Goal: Entertainment & Leisure: Consume media (video, audio)

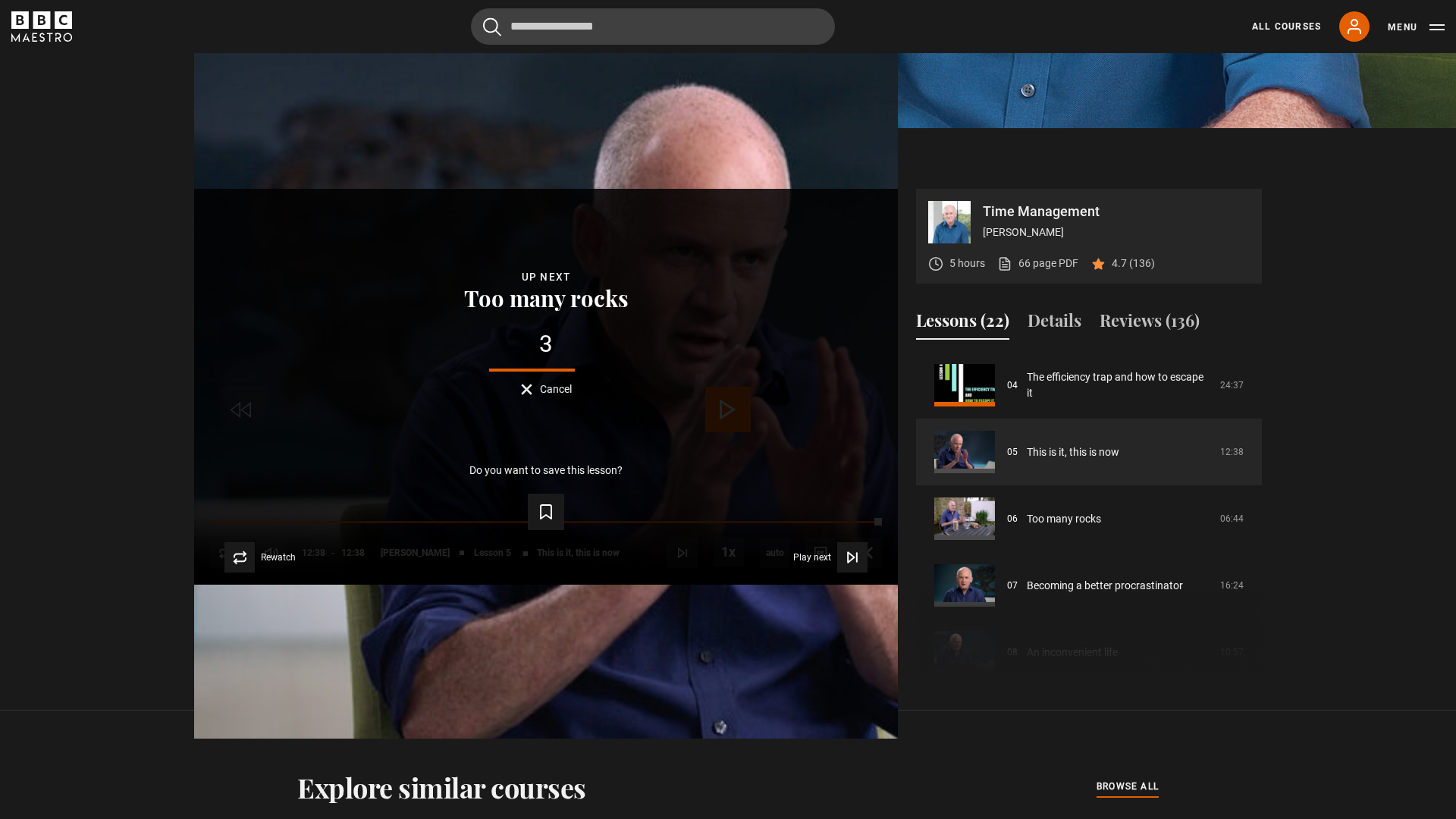
click at [572, 395] on button "Cancel" at bounding box center [546, 389] width 51 height 12
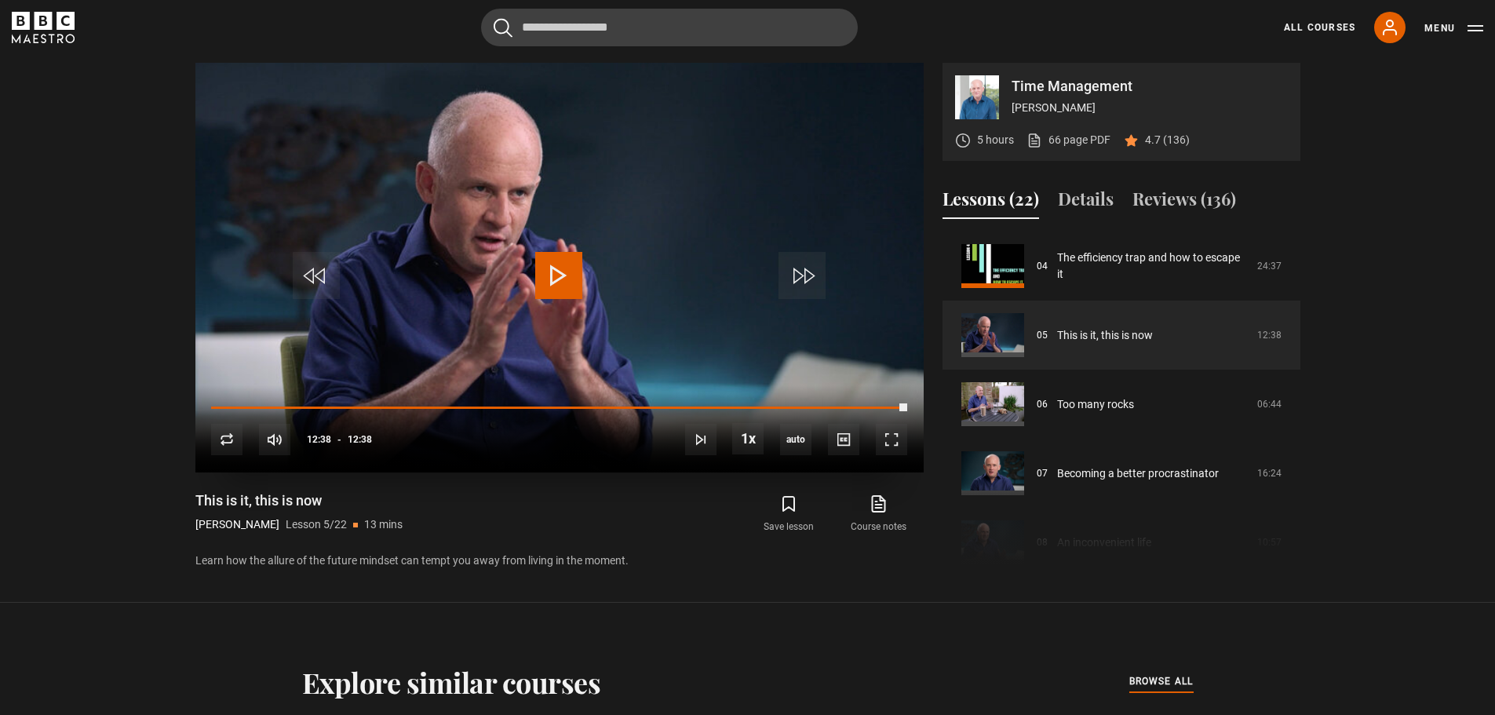
click at [558, 270] on span "Video Player" at bounding box center [558, 275] width 47 height 47
click at [559, 272] on span "Video Player" at bounding box center [558, 275] width 47 height 47
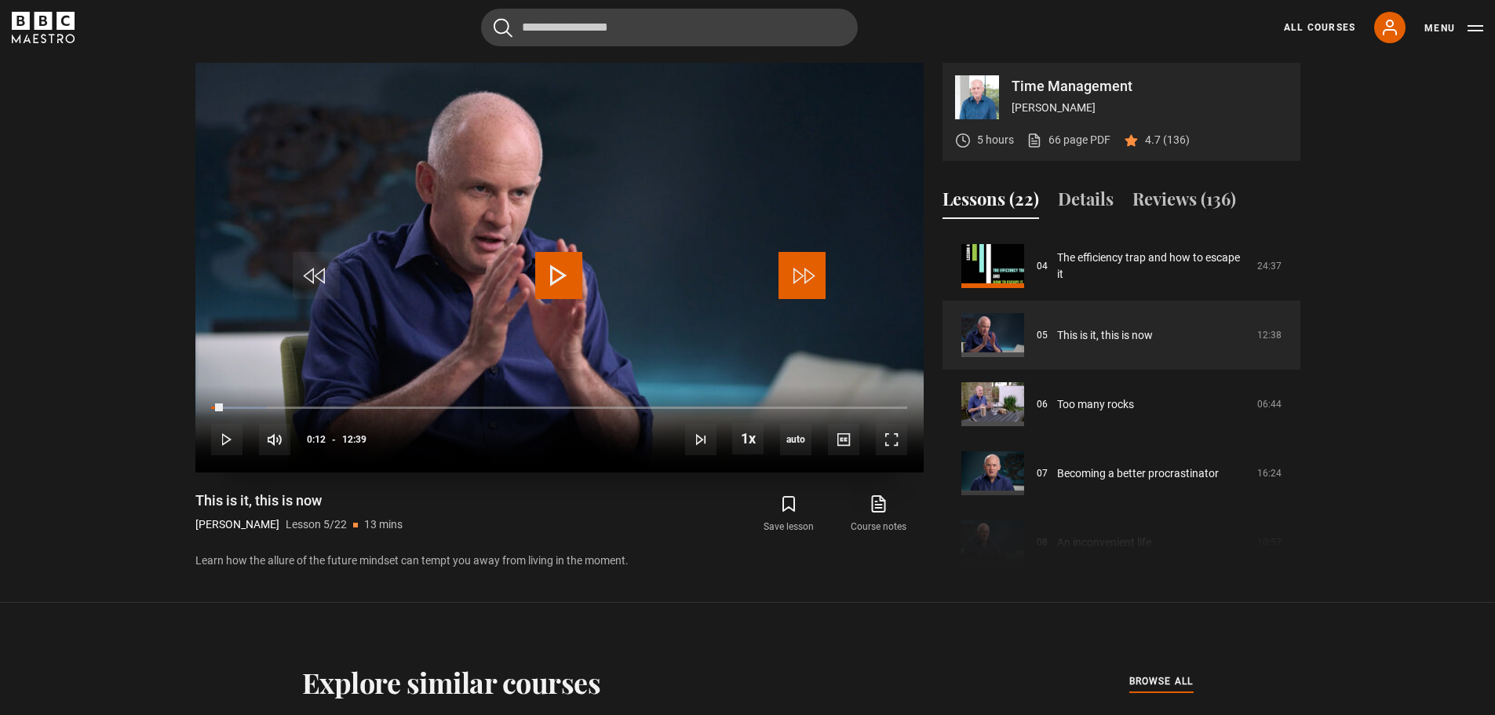
click at [804, 275] on span "Video Player" at bounding box center [802, 275] width 47 height 47
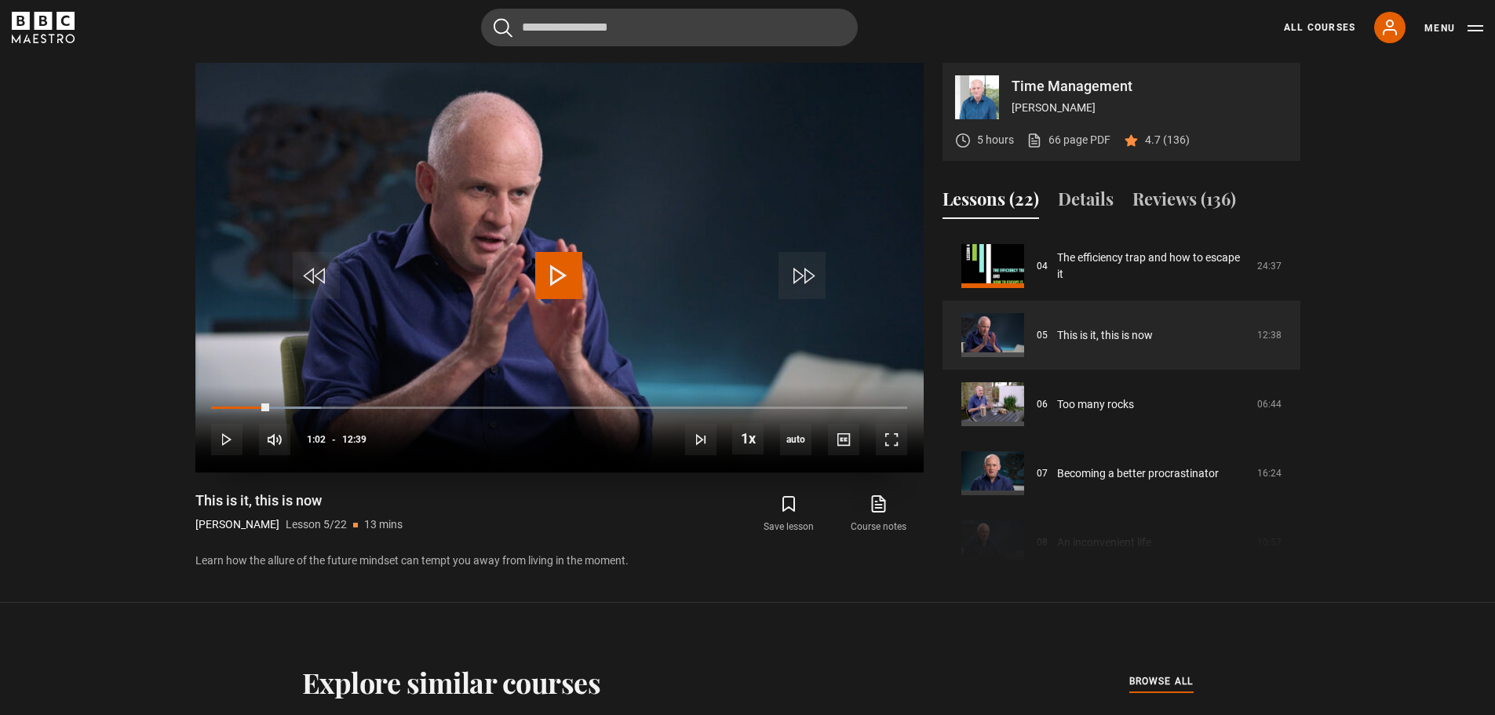
click at [892, 402] on div "10s Skip Back 10 seconds Play 10s Skip Forward 10 seconds Loaded : 15.81% 11:34…" at bounding box center [559, 428] width 728 height 87
click at [892, 407] on div "12:22" at bounding box center [893, 407] width 2 height 5
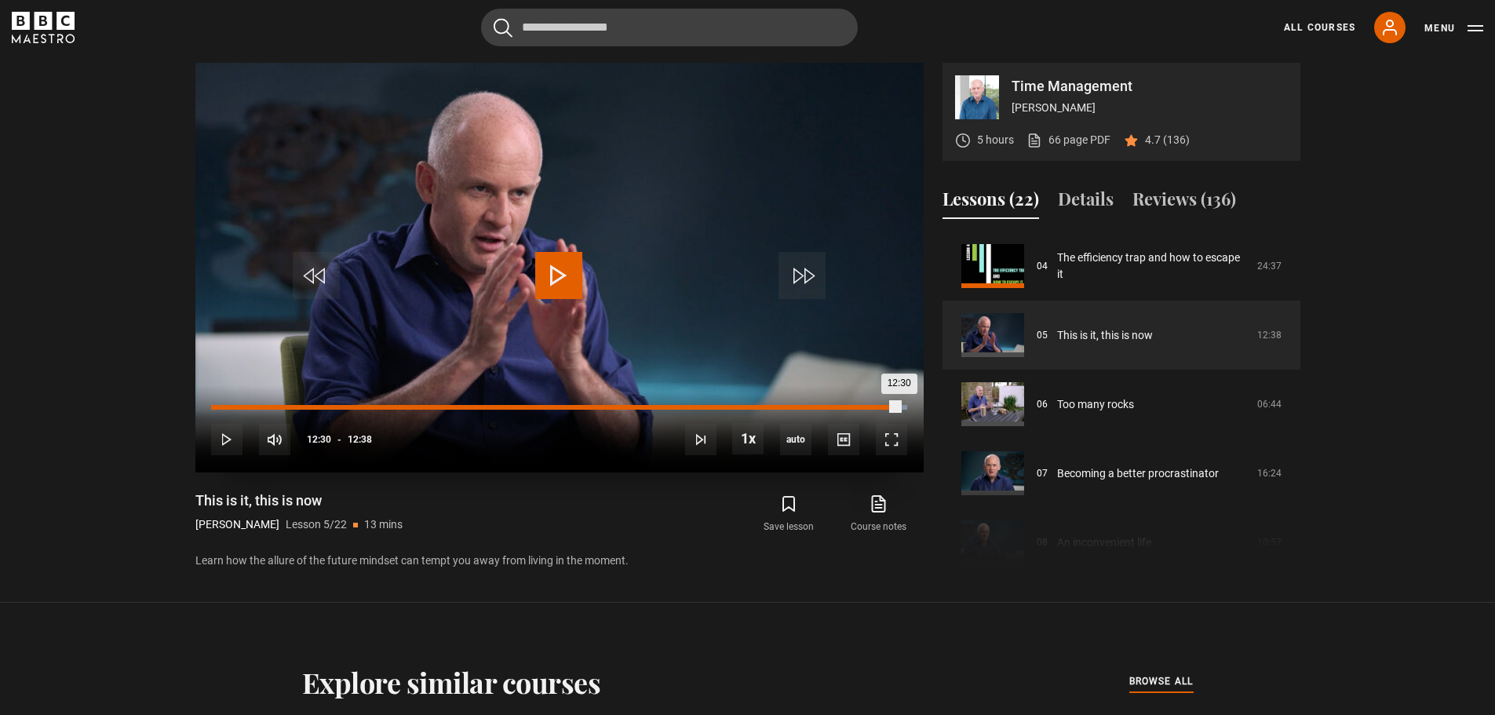
click at [899, 407] on div "Loaded : 100.00% 12:30 12:30" at bounding box center [558, 407] width 695 height 5
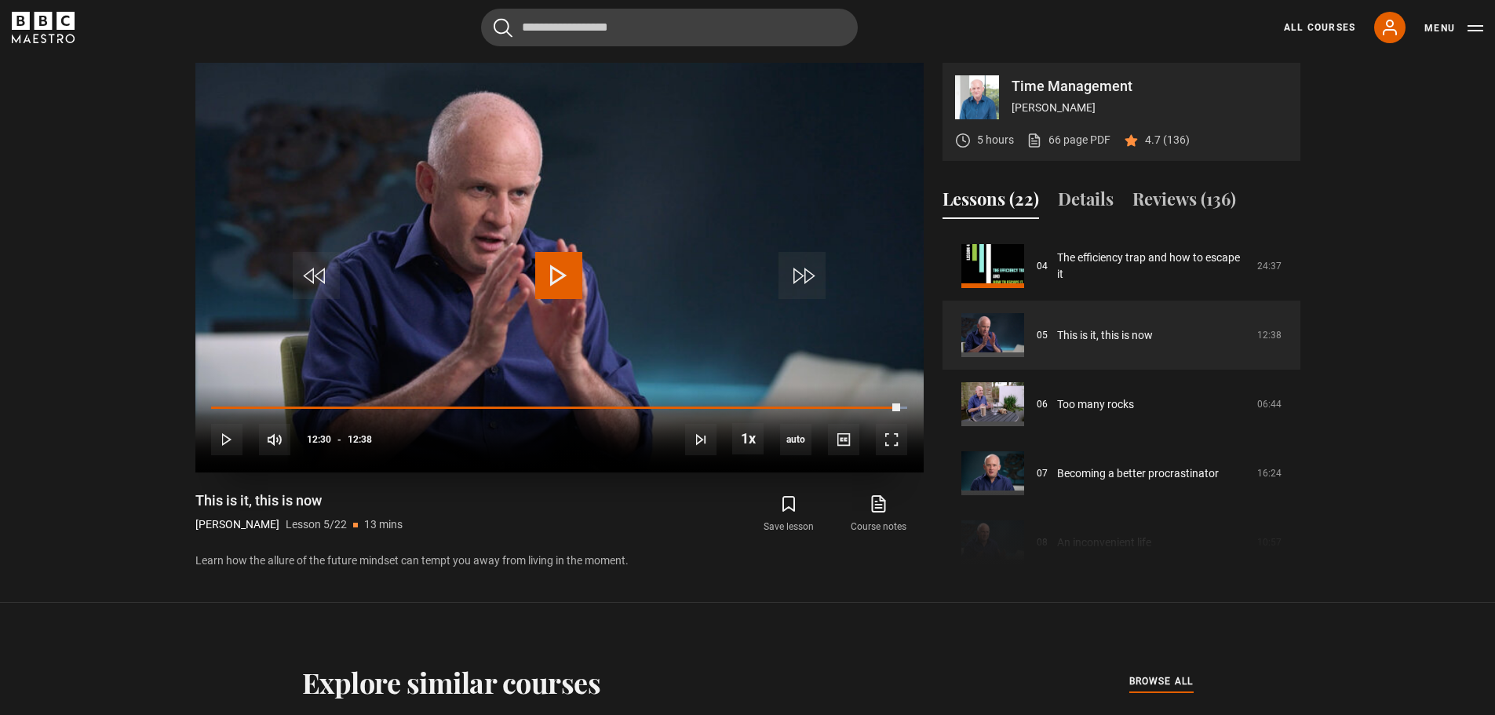
click at [561, 286] on span "Video Player" at bounding box center [558, 275] width 47 height 47
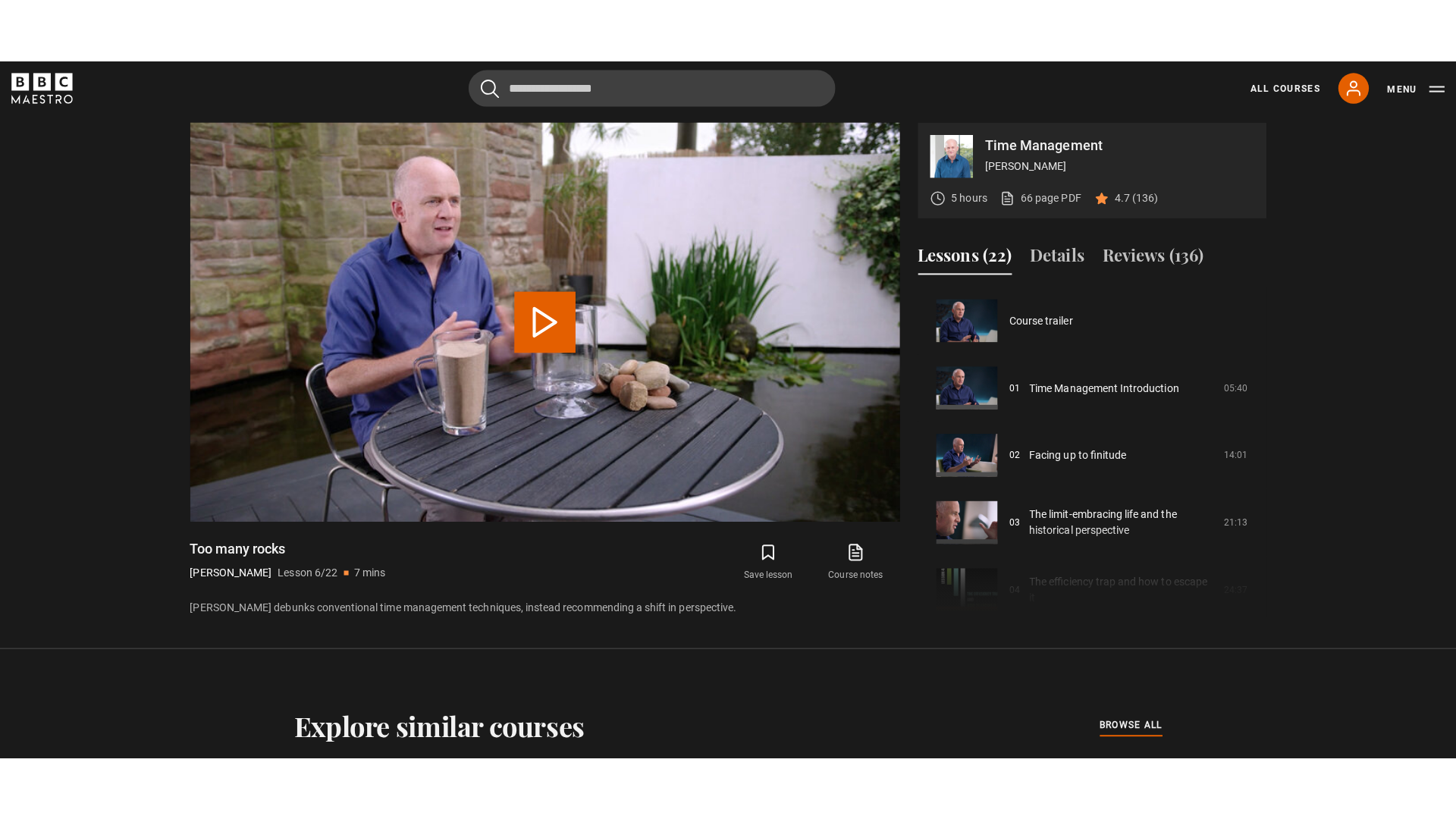
scroll to position [333, 0]
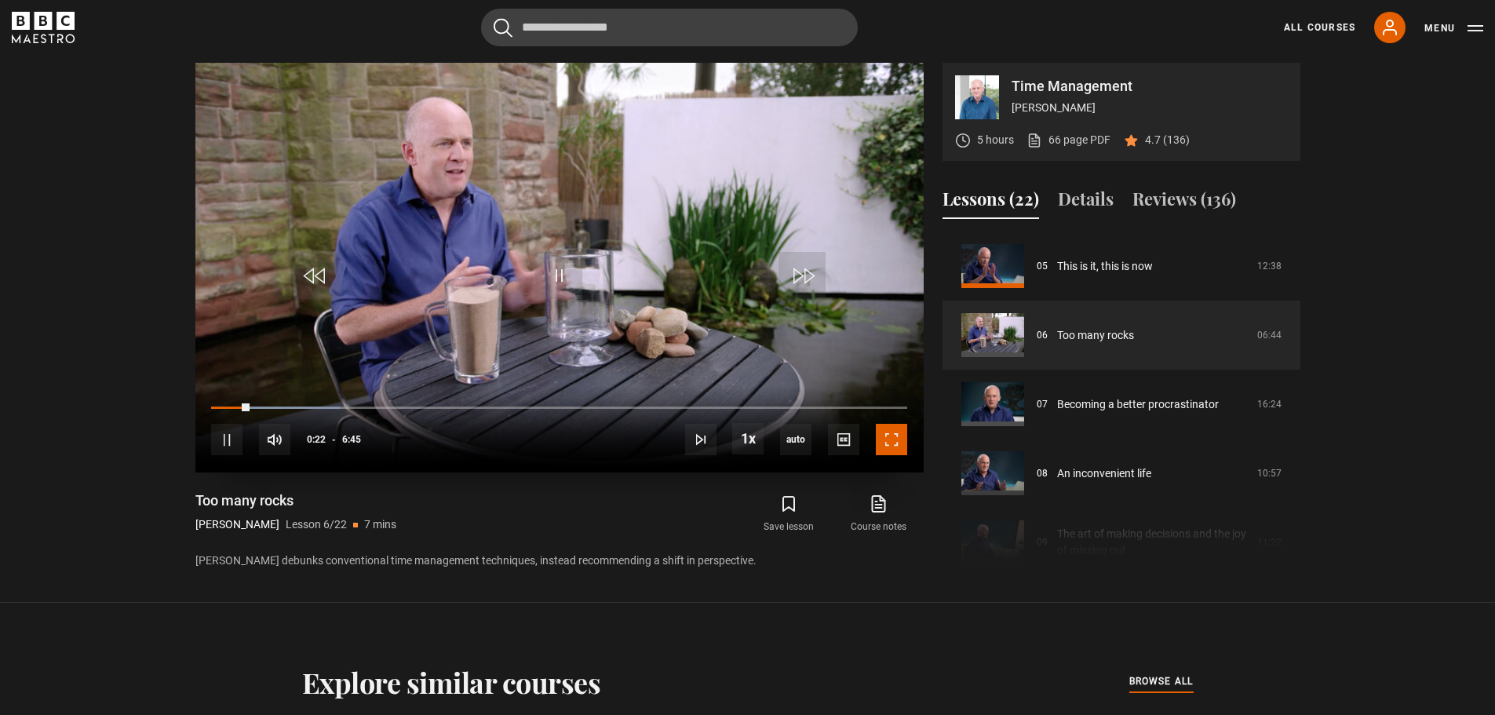
click at [898, 447] on span "Video Player" at bounding box center [891, 439] width 31 height 31
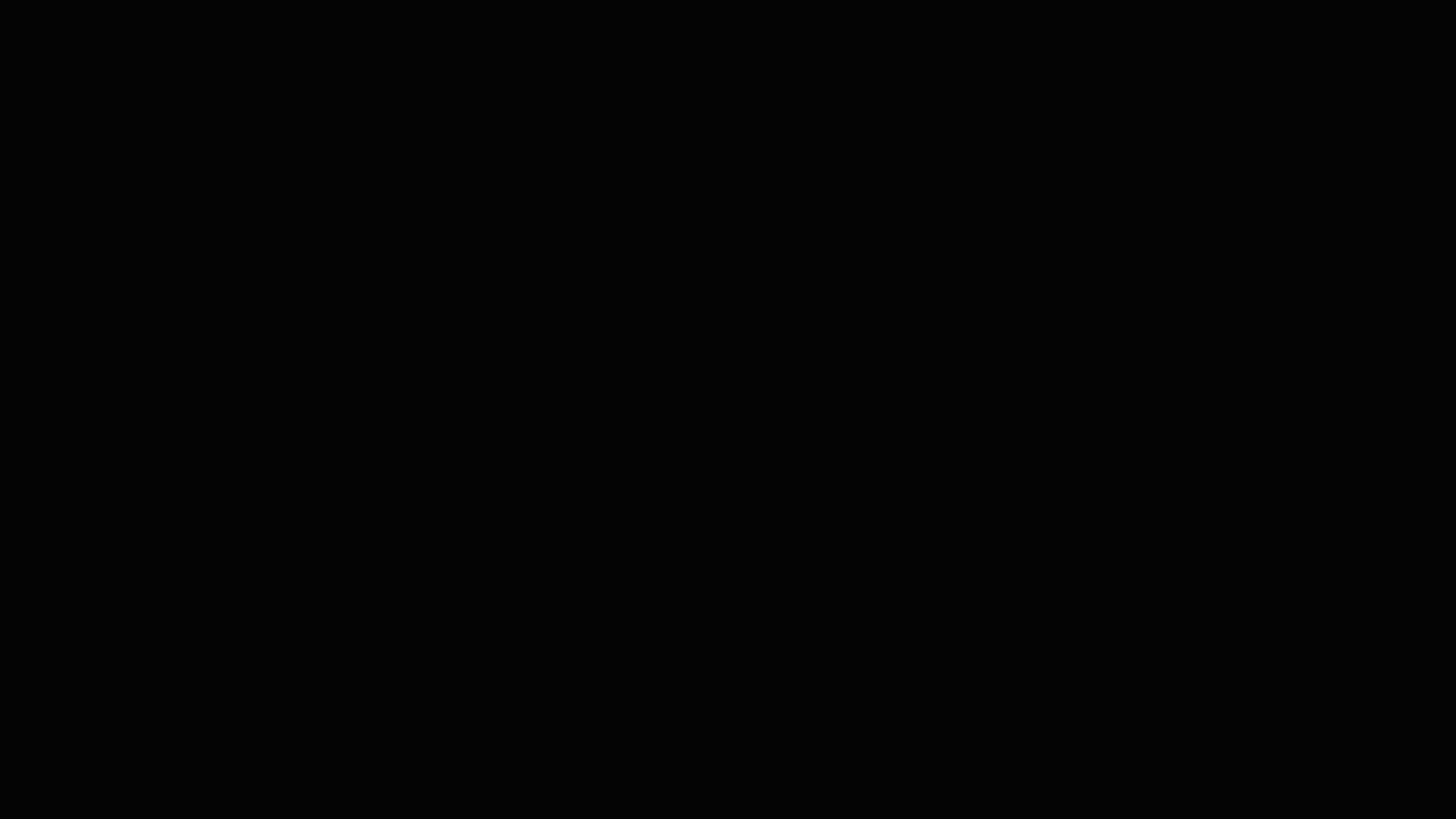
scroll to position [874, 0]
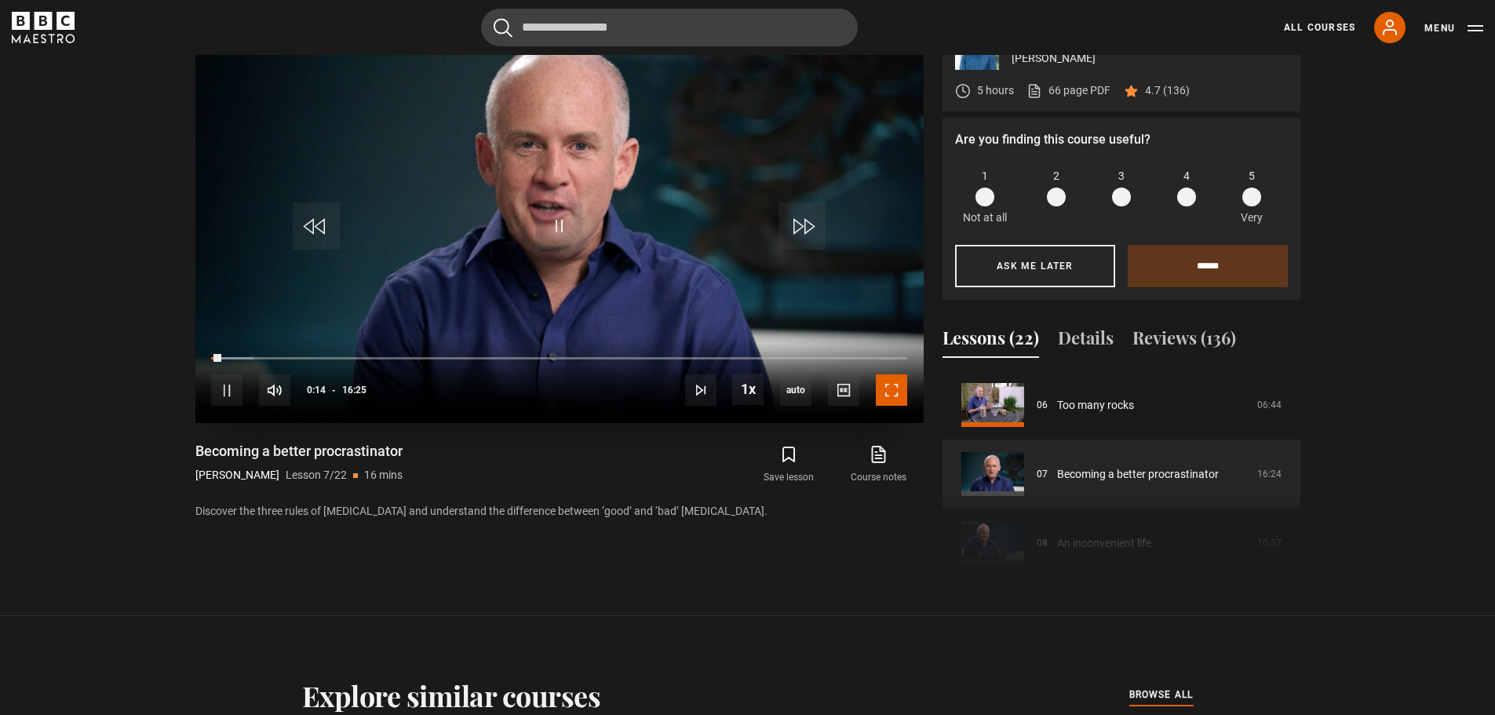
click at [899, 399] on span "Video Player" at bounding box center [891, 389] width 31 height 31
click at [555, 232] on span "Video Player" at bounding box center [558, 225] width 47 height 47
drag, startPoint x: 404, startPoint y: 451, endPoint x: 192, endPoint y: 454, distance: 212.7
click at [192, 454] on div "Time Management Oliver Burkeman 5 hours 66 page PDF (opens in new tab) 4.7 (136…" at bounding box center [748, 298] width 1130 height 571
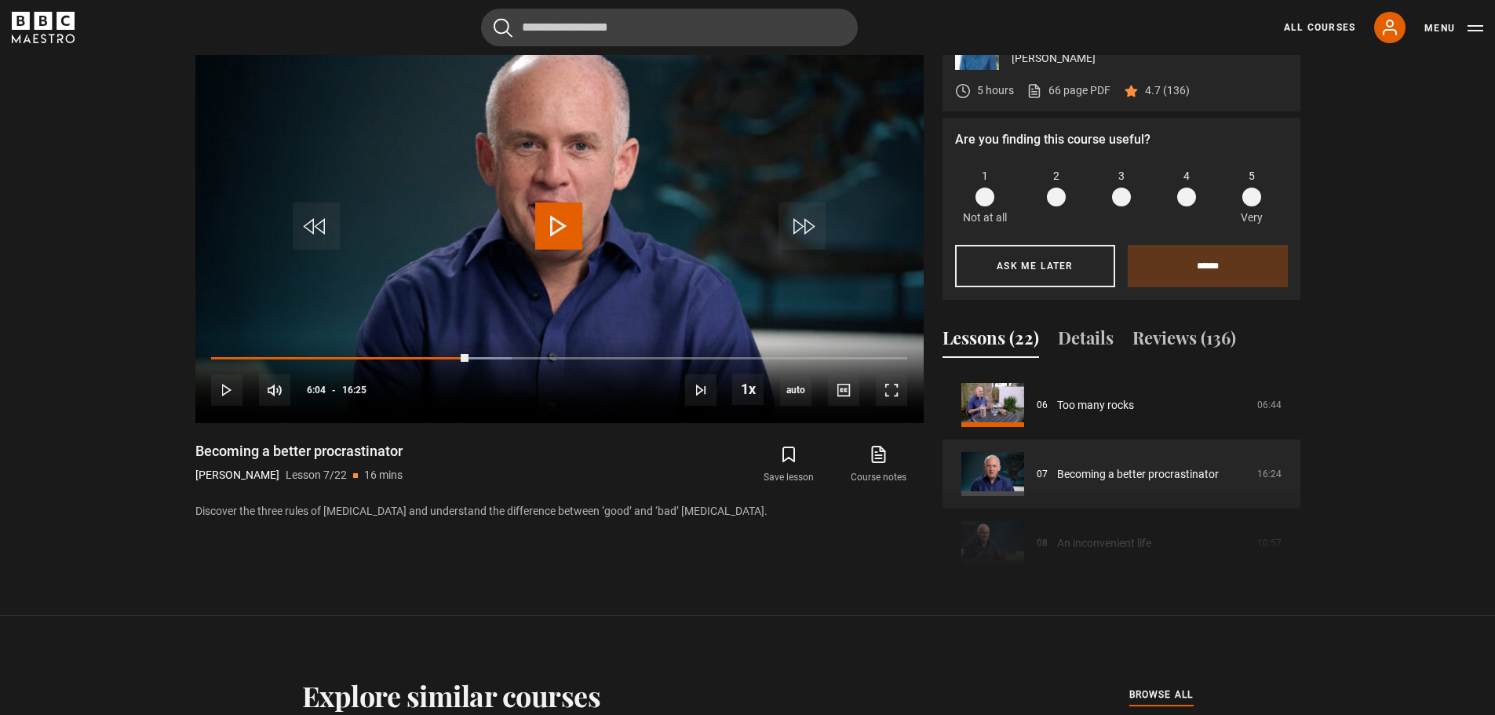
copy h1 "Becoming a better procrastinator"
click at [446, 359] on div "05:32" at bounding box center [447, 358] width 2 height 5
click at [553, 223] on span "Video Player" at bounding box center [558, 225] width 47 height 47
click at [1038, 268] on button "Ask me later" at bounding box center [1035, 266] width 160 height 42
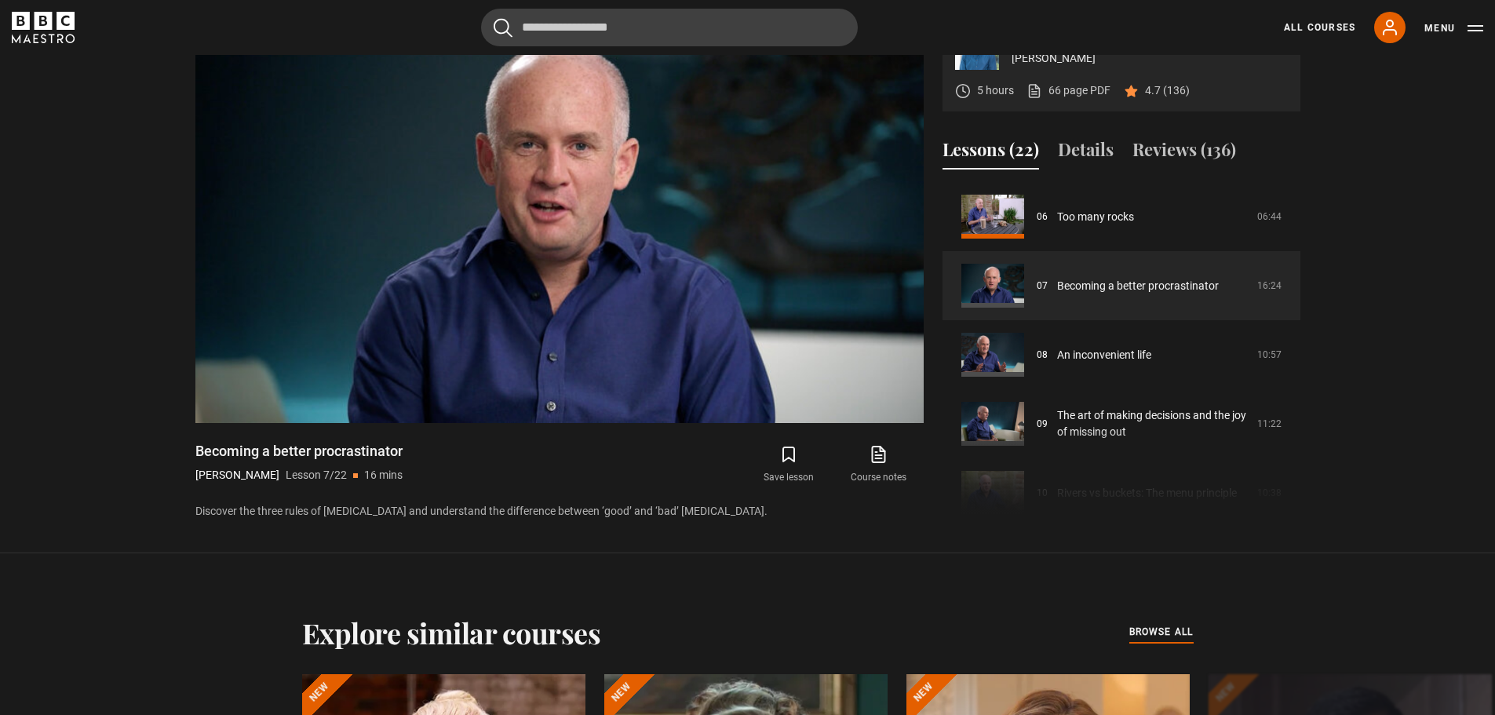
click at [1392, 462] on section "Time Management Oliver Burkeman 5 hours 66 page PDF (opens in new tab) 4.7 (136…" at bounding box center [747, 252] width 1495 height 603
click at [1410, 409] on section "Time Management Oliver Burkeman 5 hours 66 page PDF (opens in new tab) 4.7 (136…" at bounding box center [747, 252] width 1495 height 603
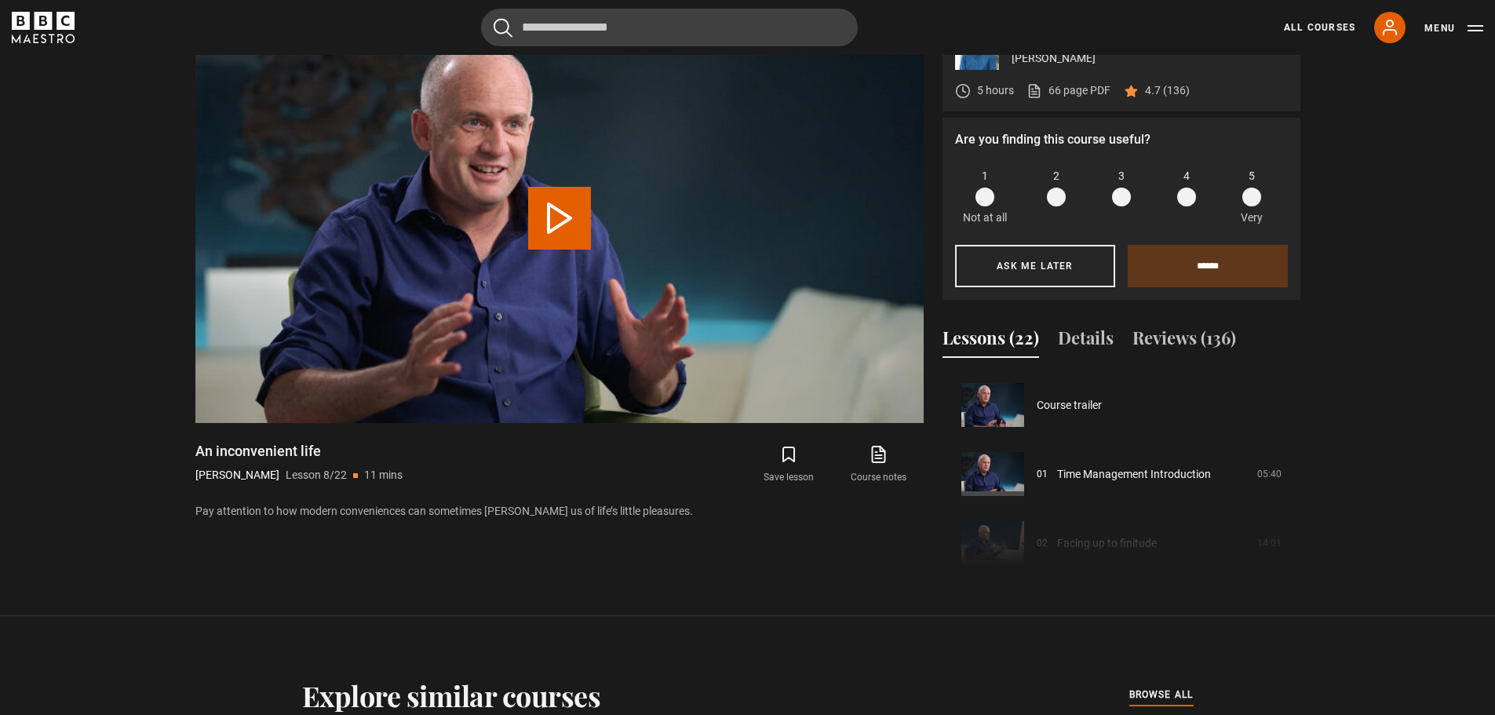
scroll to position [483, 0]
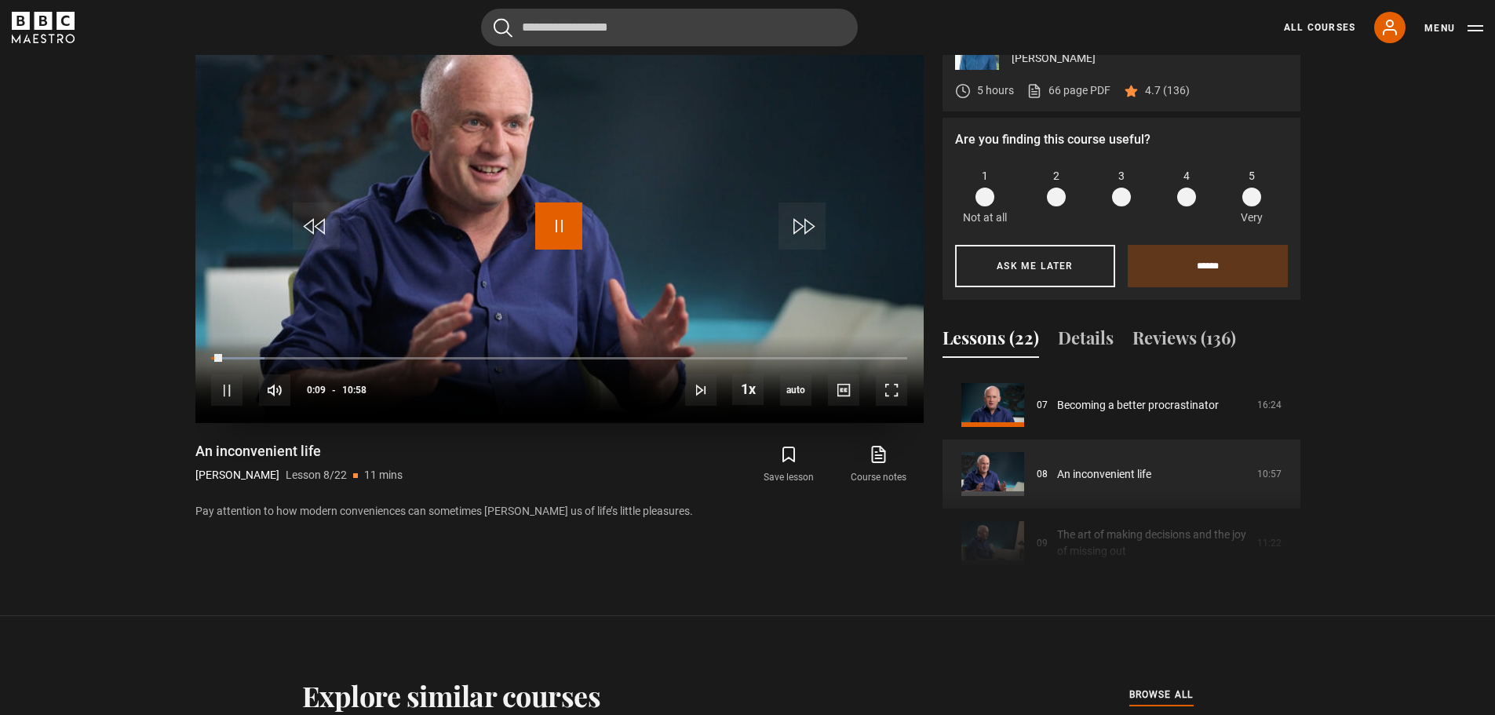
click at [559, 224] on span "Video Player" at bounding box center [558, 225] width 47 height 47
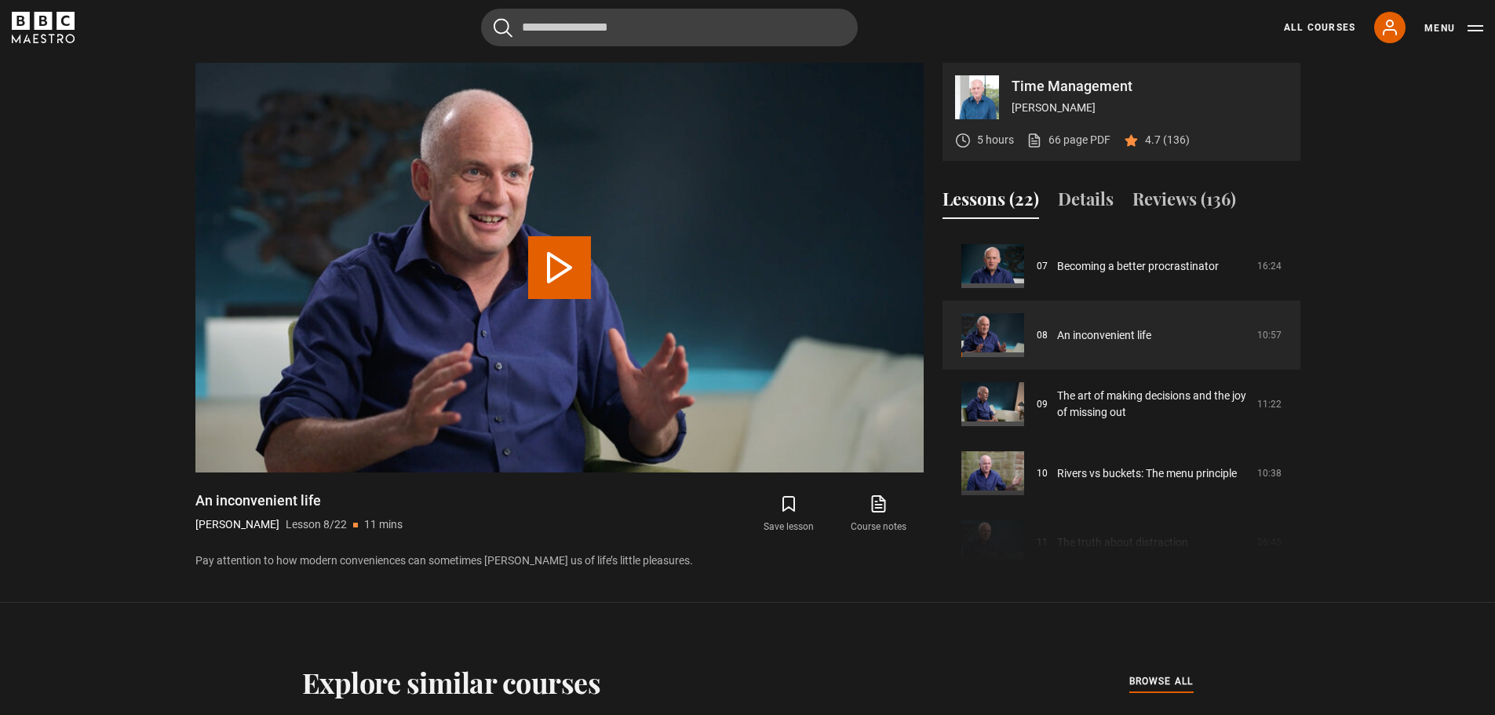
drag, startPoint x: 197, startPoint y: 501, endPoint x: 321, endPoint y: 499, distance: 124.0
click at [321, 499] on h1 "An inconvenient life" at bounding box center [298, 500] width 207 height 19
copy h1 "An inconvenient life"
